Goal: Navigation & Orientation: Find specific page/section

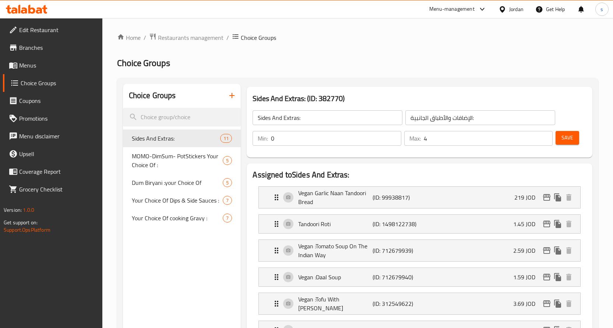
click at [175, 33] on span "Restaurants management" at bounding box center [191, 37] width 66 height 9
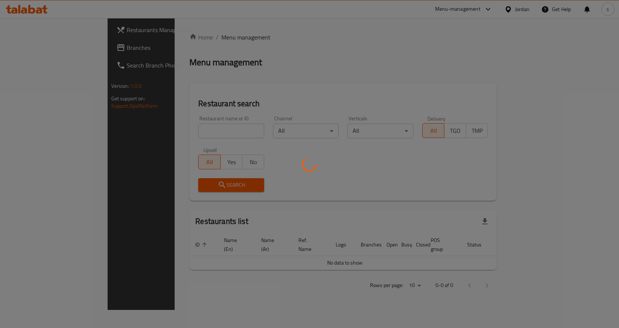
click at [49, 52] on div at bounding box center [309, 164] width 619 height 328
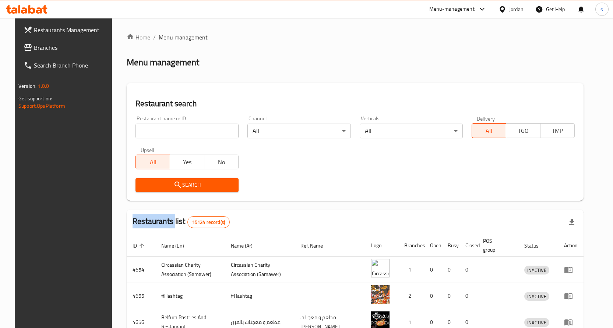
click at [49, 52] on div "Restaurants Management Branches Search Branch Phone Version: 1.0.0 Get support …" at bounding box center [307, 264] width 584 height 492
click at [49, 52] on span "Branches" at bounding box center [72, 47] width 77 height 9
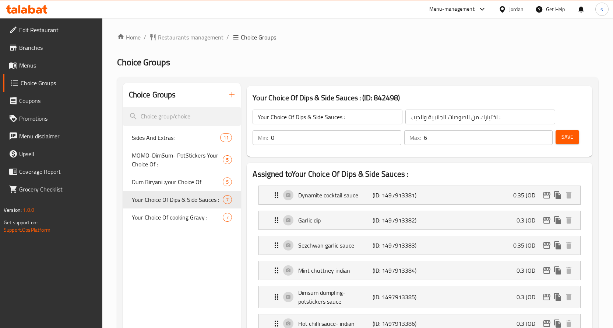
scroll to position [370, 0]
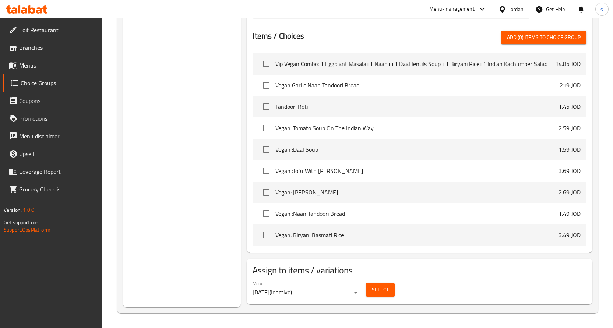
click at [507, 15] on div "Jordan" at bounding box center [511, 9] width 37 height 18
click at [512, 13] on div "Jordan" at bounding box center [517, 9] width 14 height 8
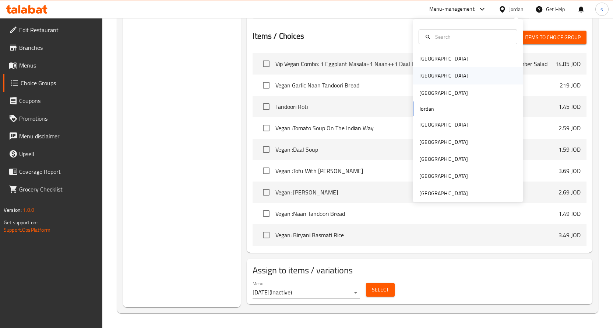
click at [466, 73] on div "Egypt" at bounding box center [468, 75] width 111 height 17
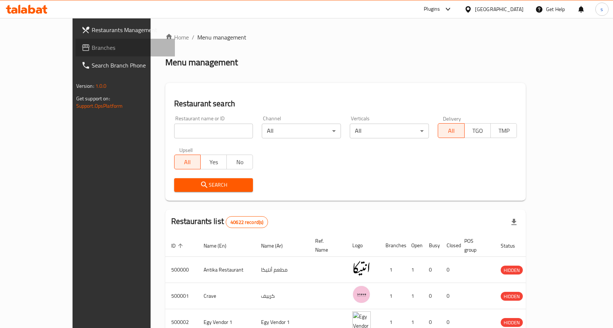
click at [92, 46] on span "Branches" at bounding box center [130, 47] width 77 height 9
